Goal: Task Accomplishment & Management: Manage account settings

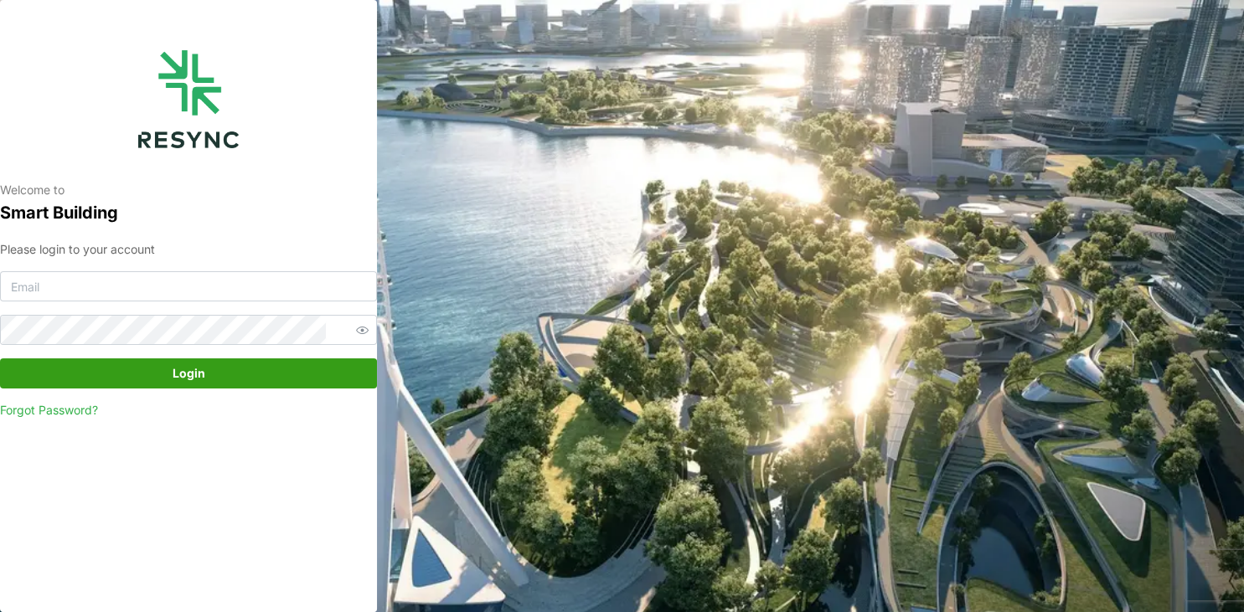
click at [290, 560] on div "Welcome to Smart Building Please login to your account Login Forgot Password?" at bounding box center [188, 306] width 377 height 612
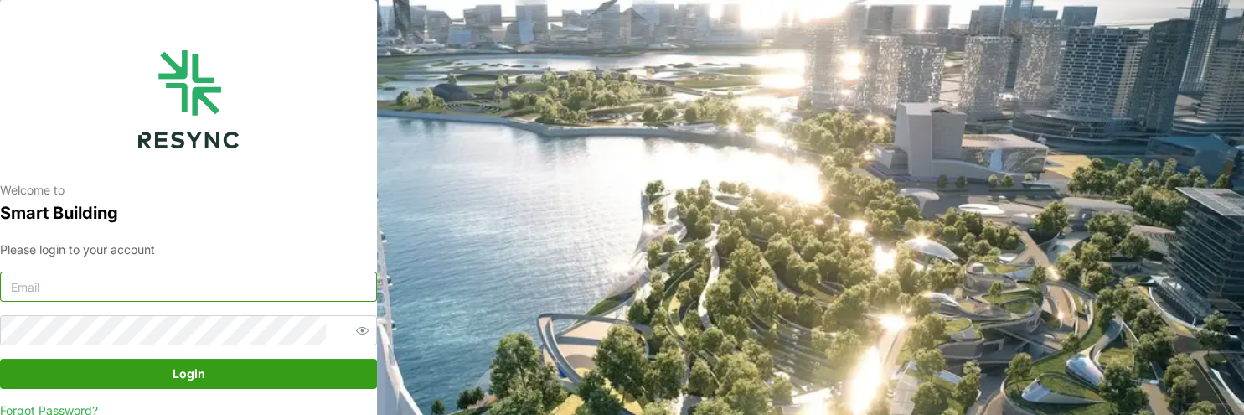
click at [162, 229] on input at bounding box center [188, 286] width 377 height 30
paste input "vapt-user@resynctech.com"
type input "vapt-user@resynctech.com"
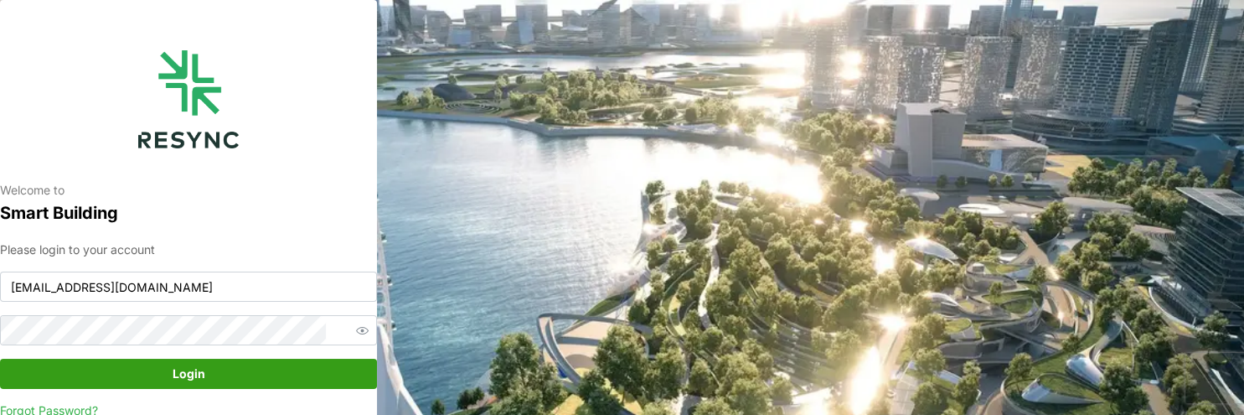
click at [168, 229] on span "Login" at bounding box center [188, 373] width 345 height 28
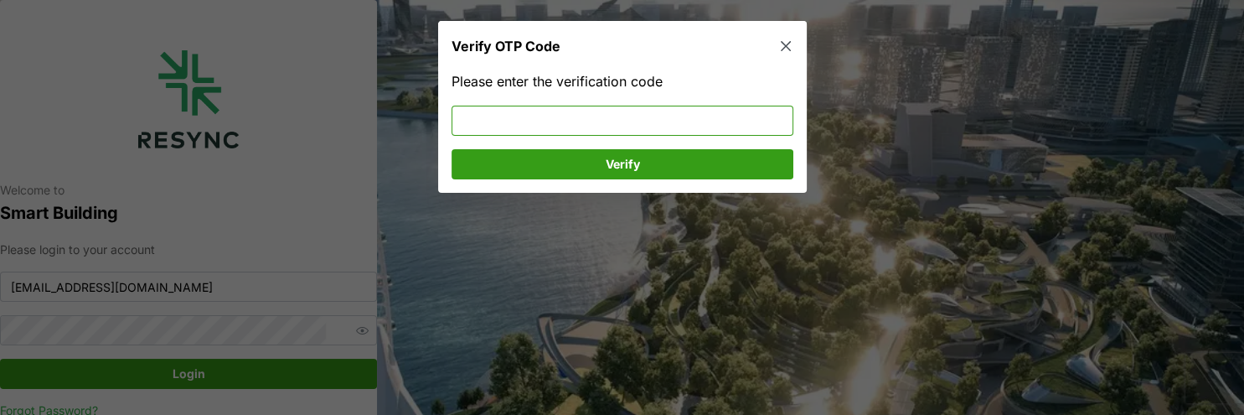
click at [535, 119] on input at bounding box center [623, 121] width 342 height 30
type input "754714"
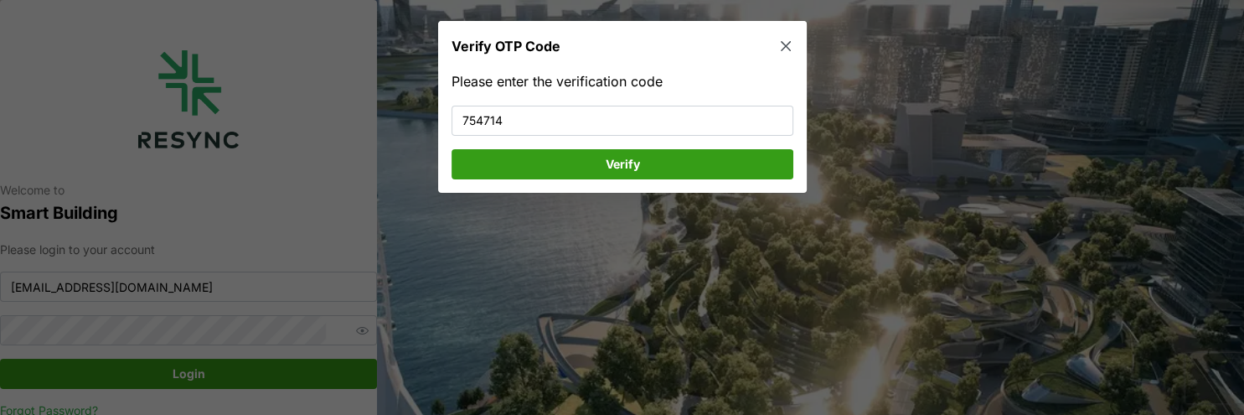
click at [707, 159] on span "Verify" at bounding box center [622, 164] width 310 height 28
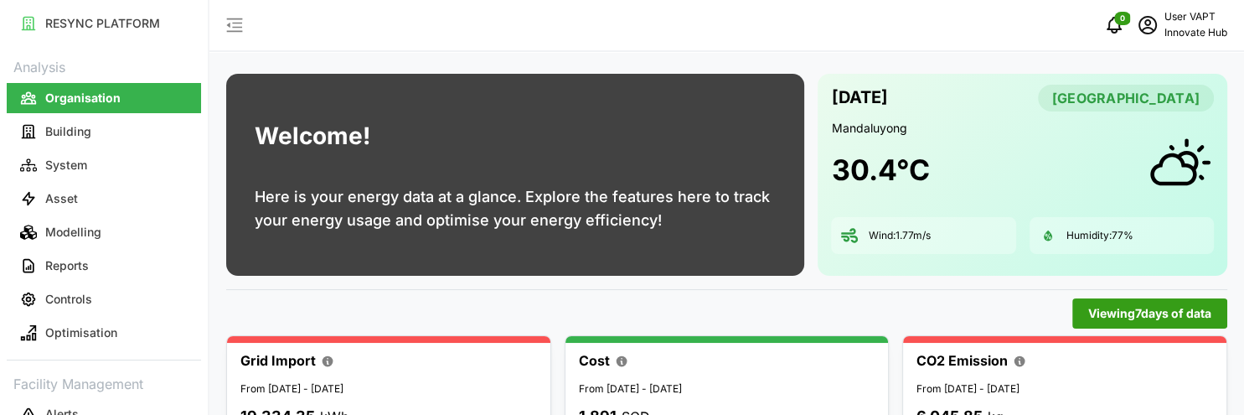
click at [276, 291] on div "Welcome! Here is your energy data at a glance. Explore the features here to tra…" at bounding box center [726, 367] width 1035 height 735
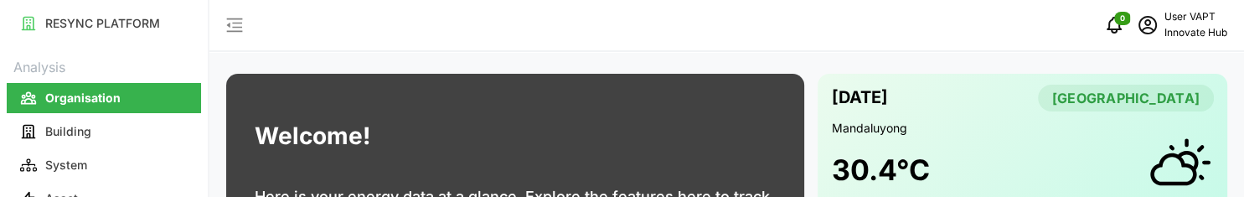
click at [710, 129] on div "Welcome! Here is your energy data at a glance. Explore the features here to tra…" at bounding box center [515, 175] width 578 height 202
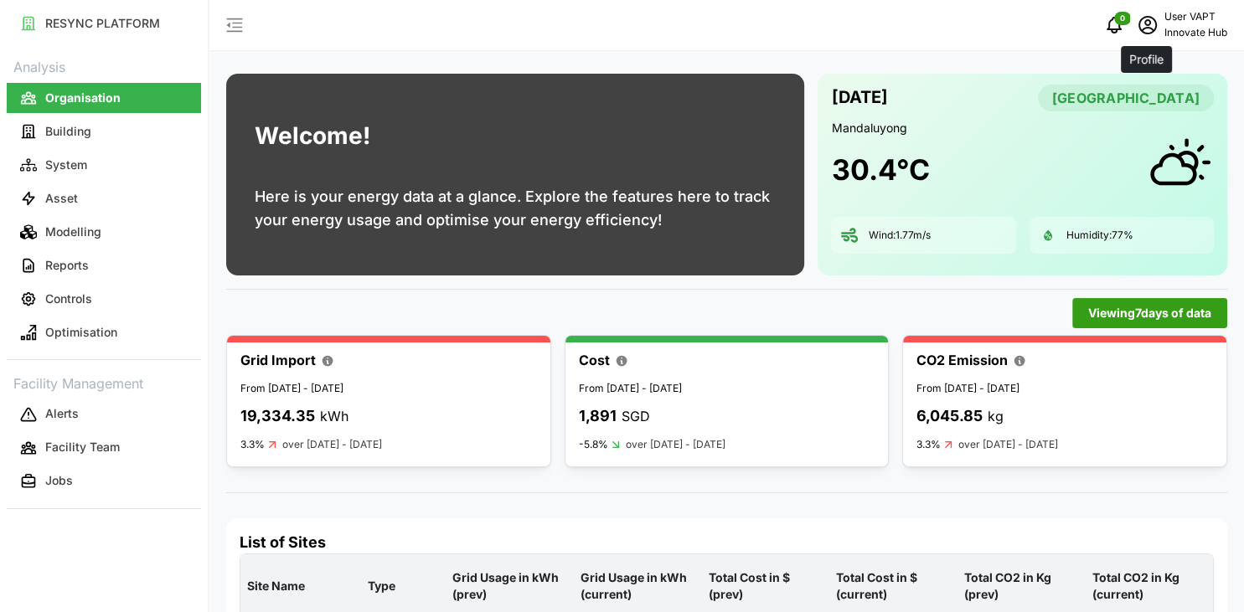
click at [1150, 39] on span "schedule" at bounding box center [1148, 25] width 32 height 32
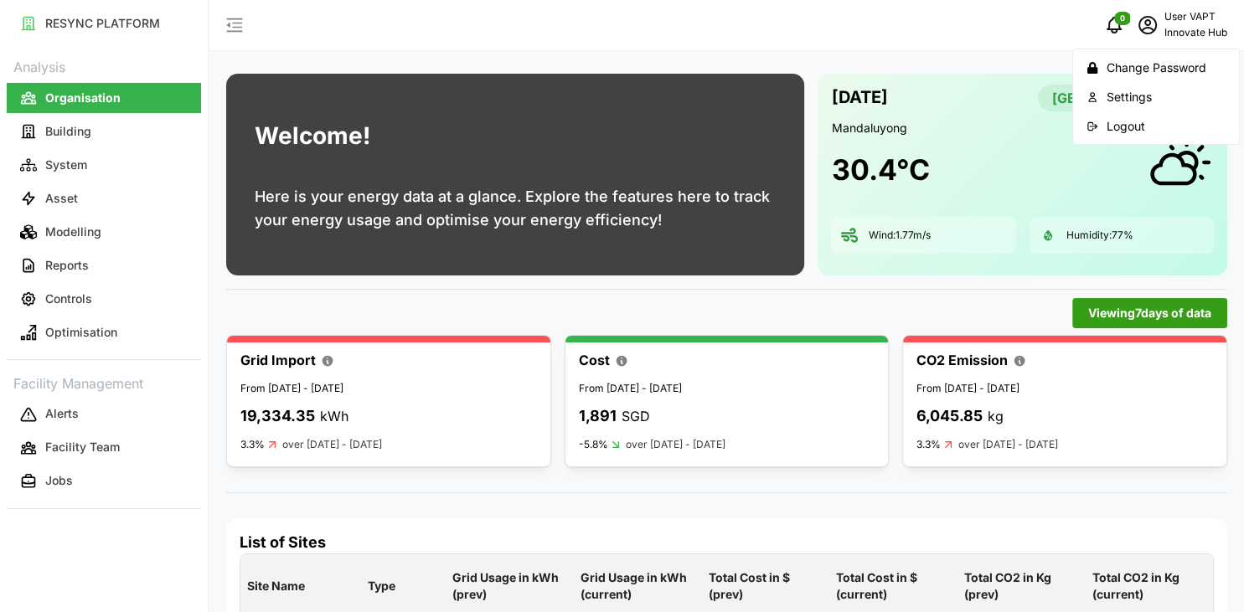
click at [1116, 132] on div "Logout" at bounding box center [1166, 126] width 119 height 18
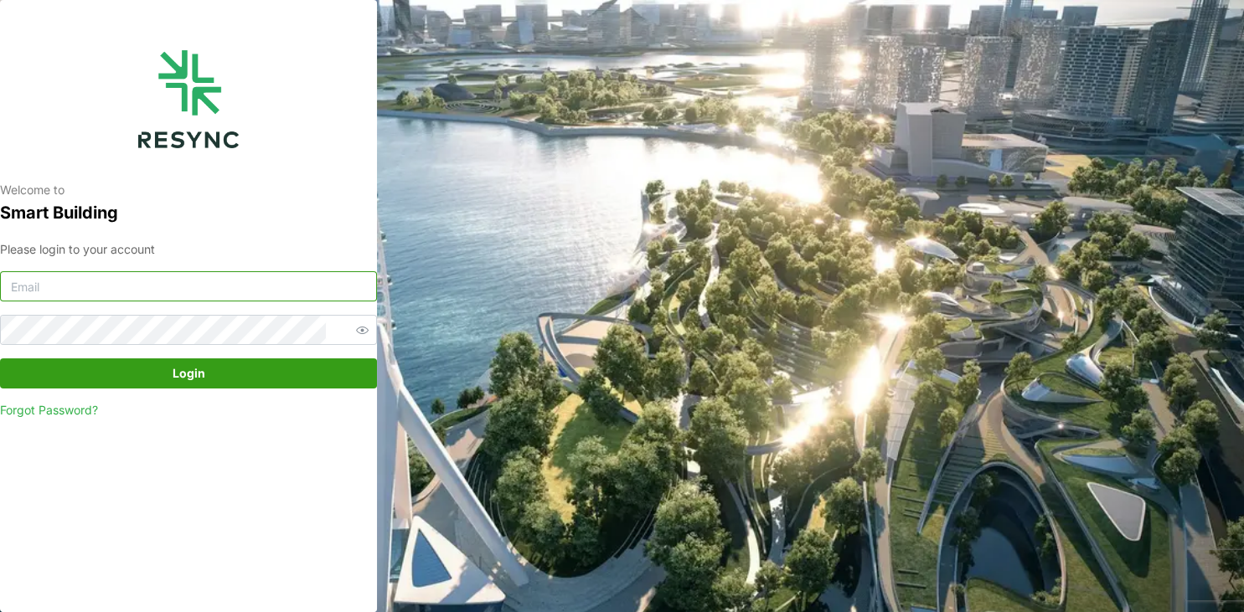
click at [147, 196] on input at bounding box center [188, 286] width 377 height 30
paste input "[EMAIL_ADDRESS][DOMAIN_NAME]"
type input "[EMAIL_ADDRESS][DOMAIN_NAME]"
click at [188, 196] on span "Login" at bounding box center [189, 373] width 33 height 28
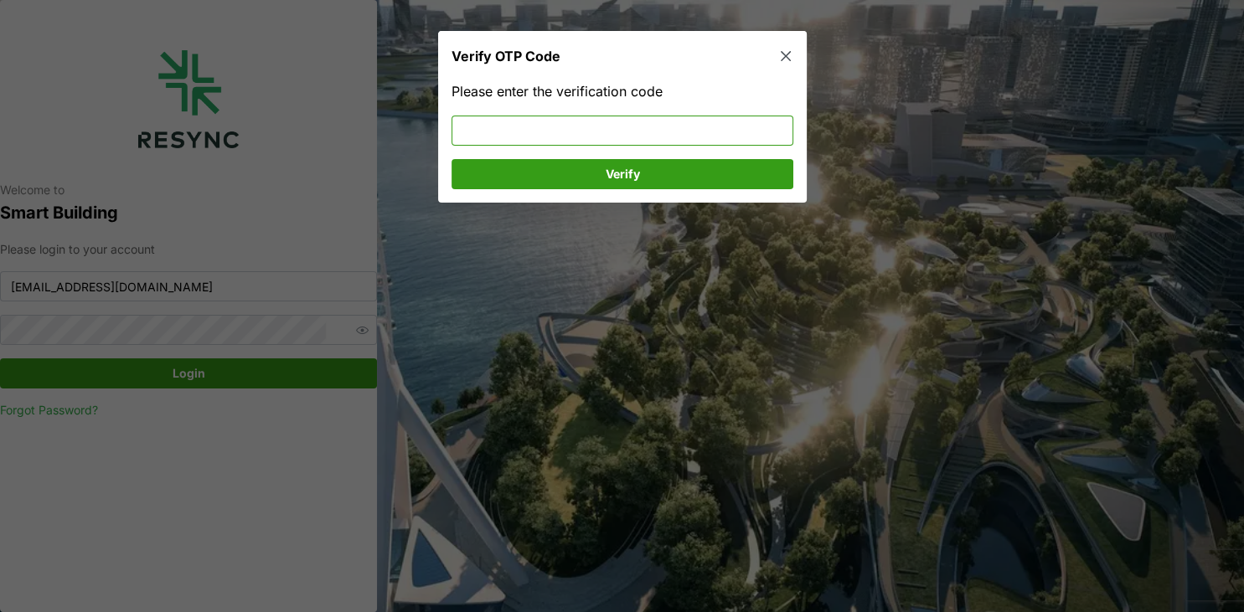
click at [603, 139] on input at bounding box center [623, 130] width 342 height 30
type input "005138"
click at [644, 168] on span "Verify" at bounding box center [622, 173] width 310 height 28
